Goal: Transaction & Acquisition: Download file/media

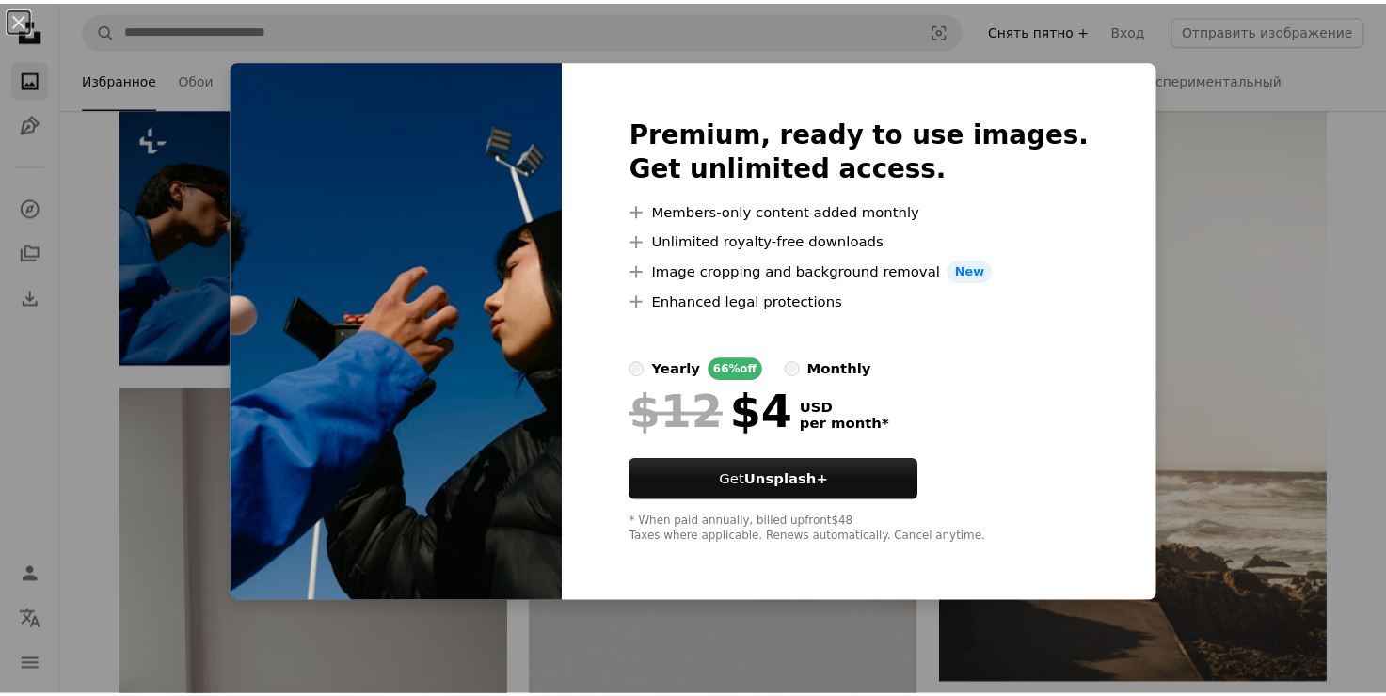
scroll to position [5458, 0]
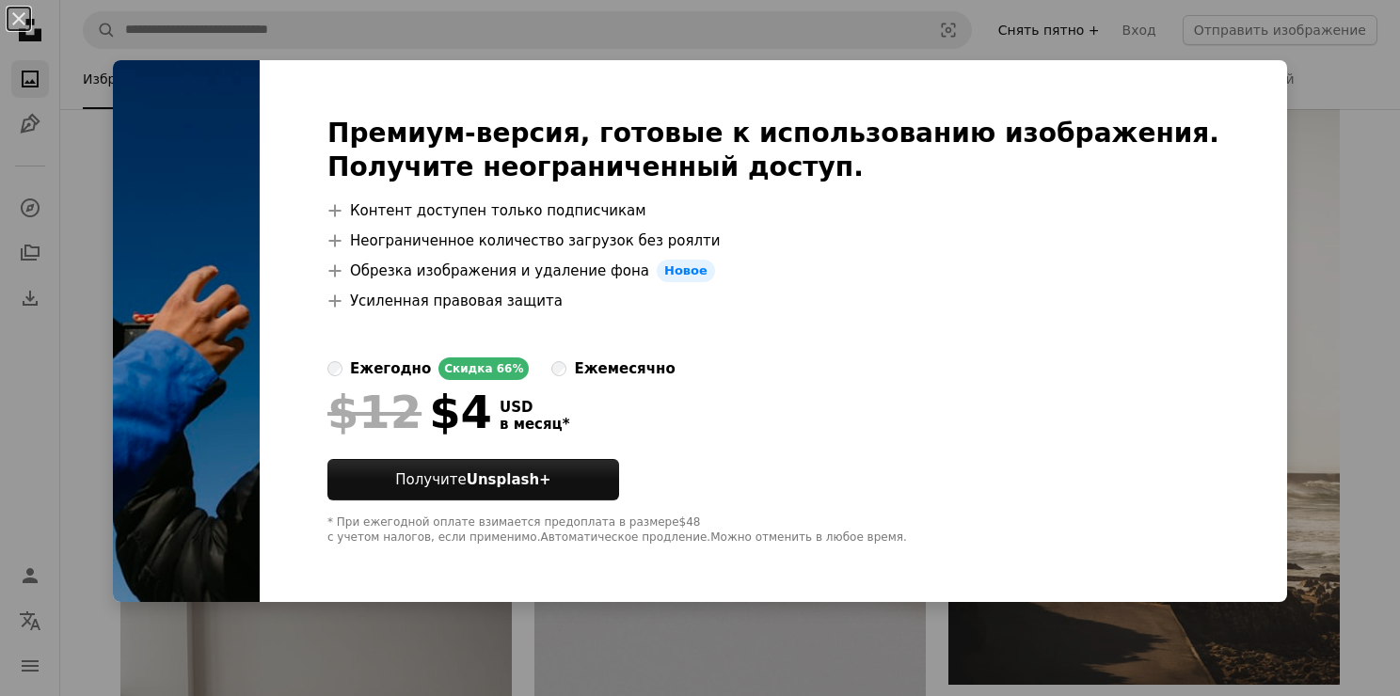
click at [1317, 85] on div "An X shape Премиум-версия, готовые к использованию изображения. Получите неогра…" at bounding box center [700, 348] width 1400 height 696
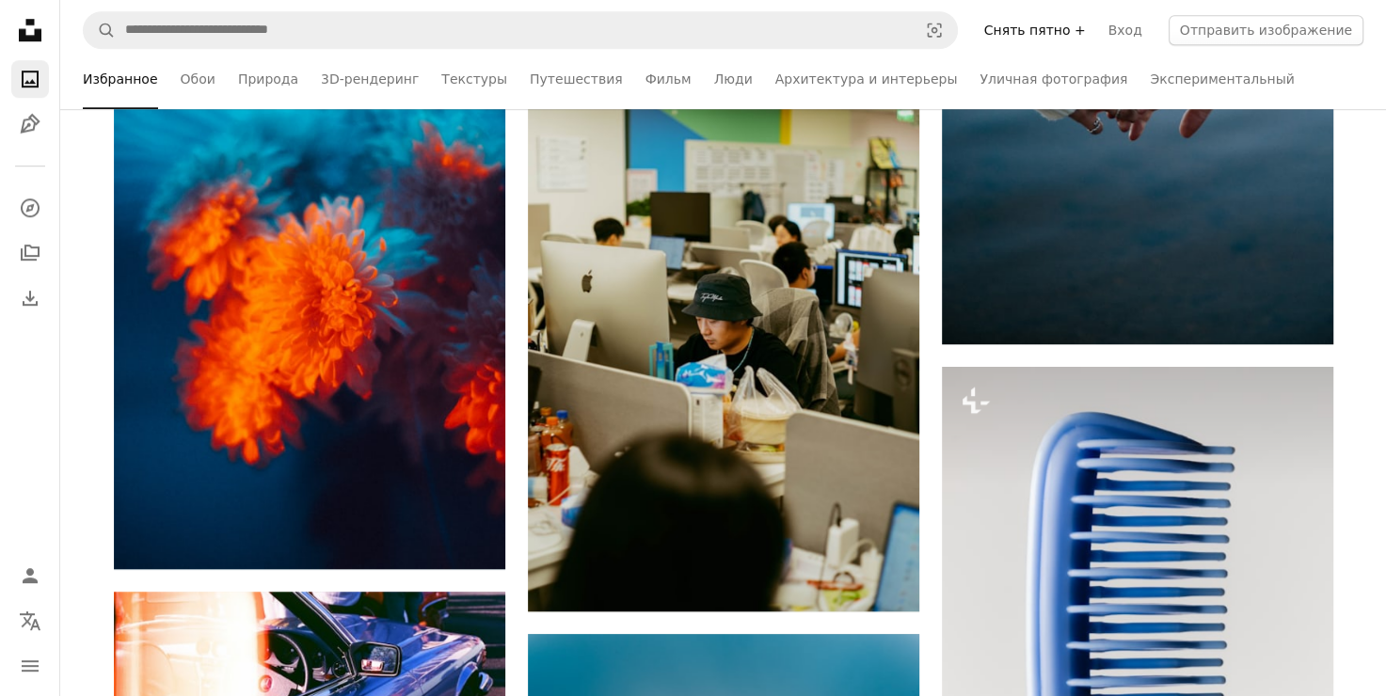
scroll to position [0, 0]
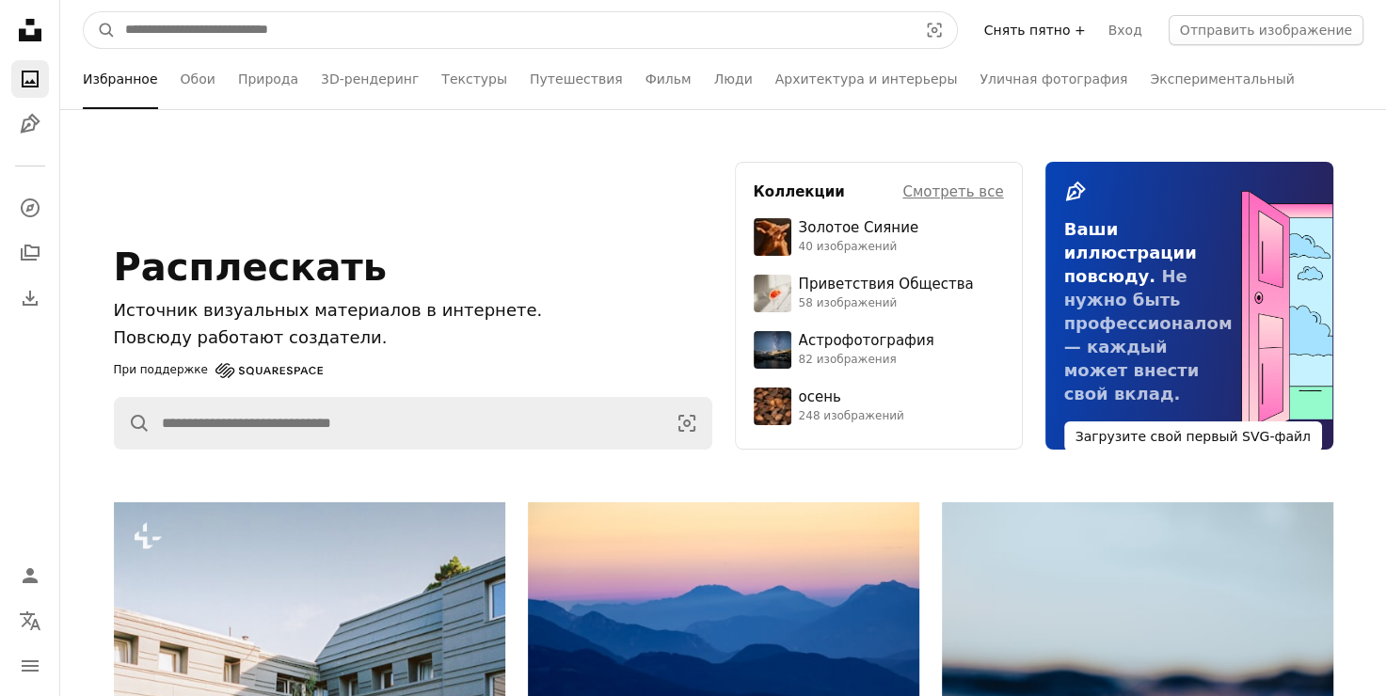
click at [419, 24] on input "Поиск визуальных элементов по всему сайту" at bounding box center [514, 30] width 796 height 36
type input "******"
click at [84, 12] on button "A magnifying glass" at bounding box center [100, 30] width 32 height 36
